Goal: Navigation & Orientation: Find specific page/section

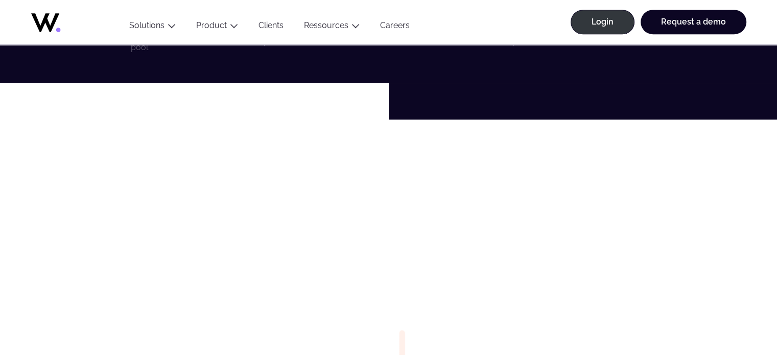
scroll to position [664, 0]
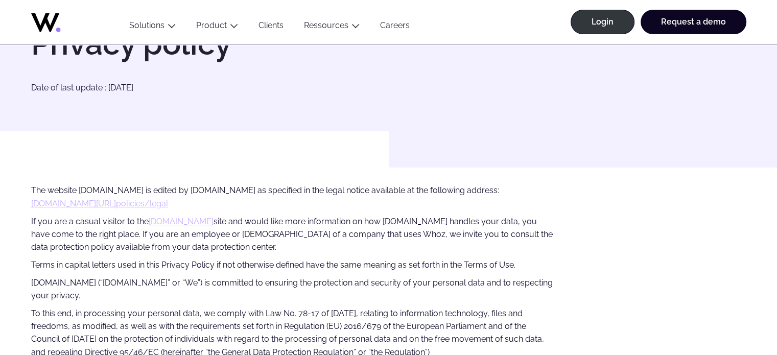
scroll to position [102, 0]
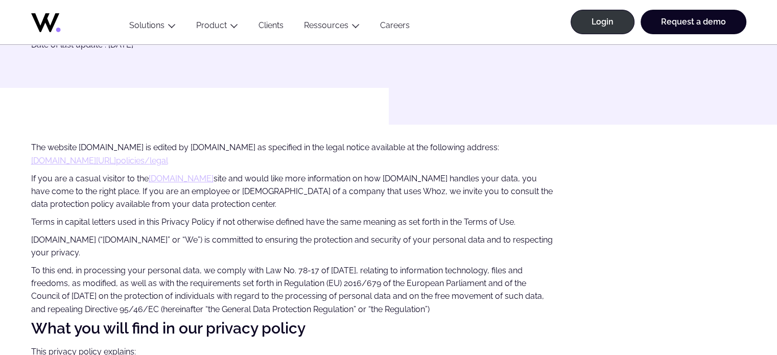
click at [174, 178] on link "www.whoz.com" at bounding box center [181, 179] width 65 height 10
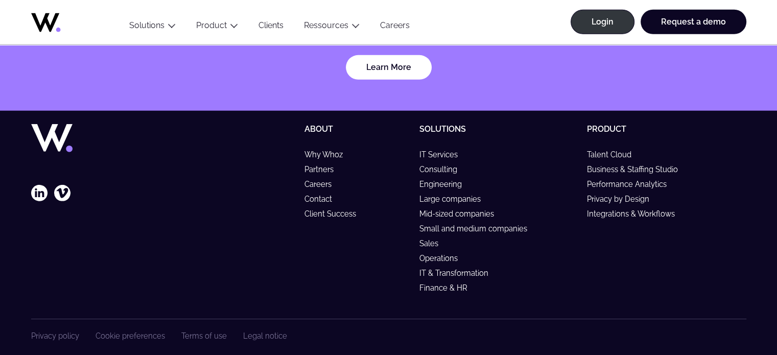
scroll to position [3090, 0]
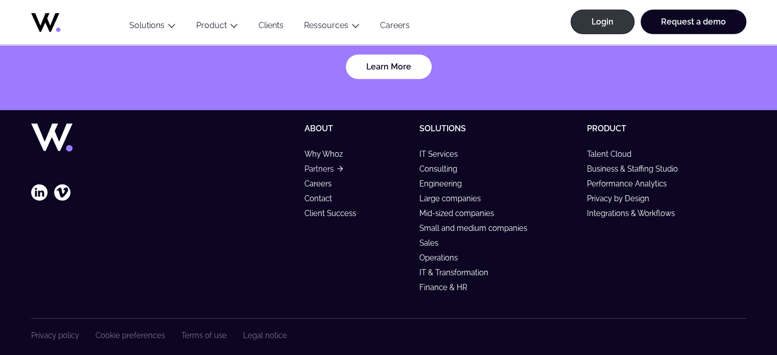
click at [317, 165] on link "Partners" at bounding box center [323, 169] width 38 height 9
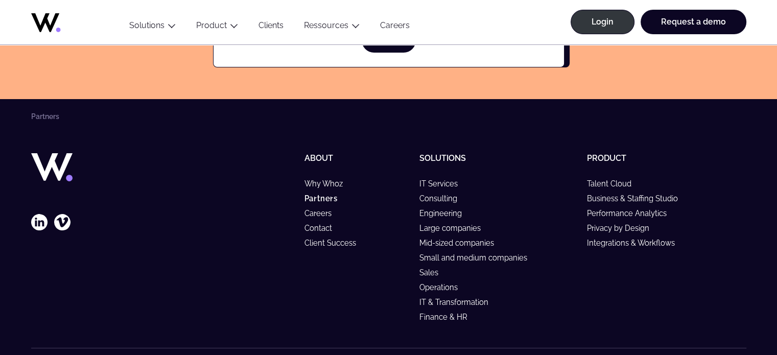
scroll to position [4026, 0]
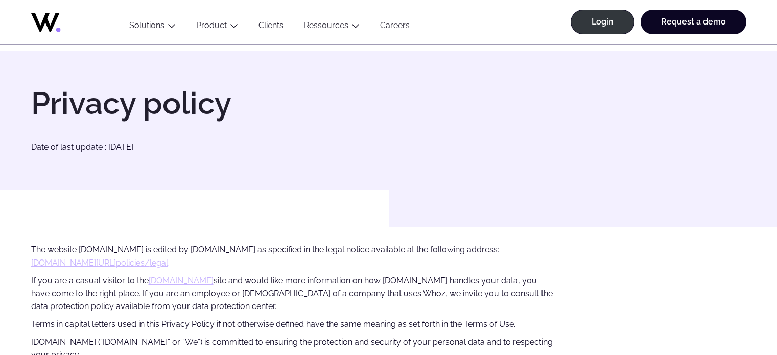
scroll to position [107, 0]
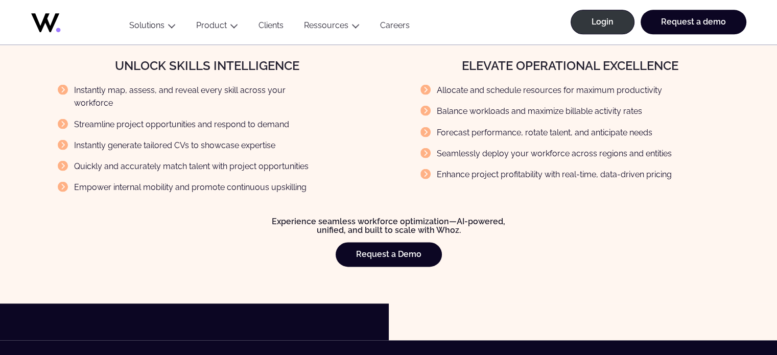
scroll to position [1482, 0]
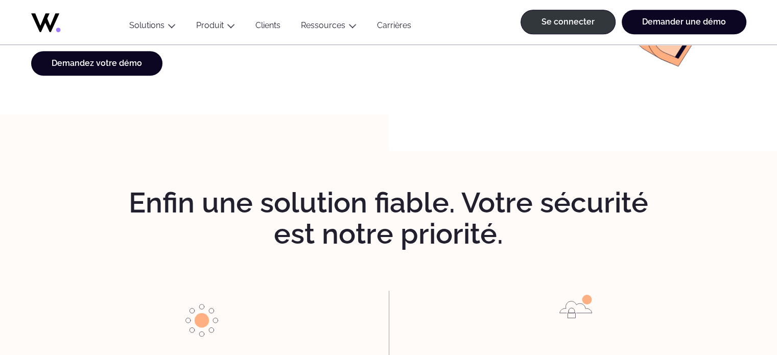
scroll to position [1022, 0]
